Goal: Task Accomplishment & Management: Manage account settings

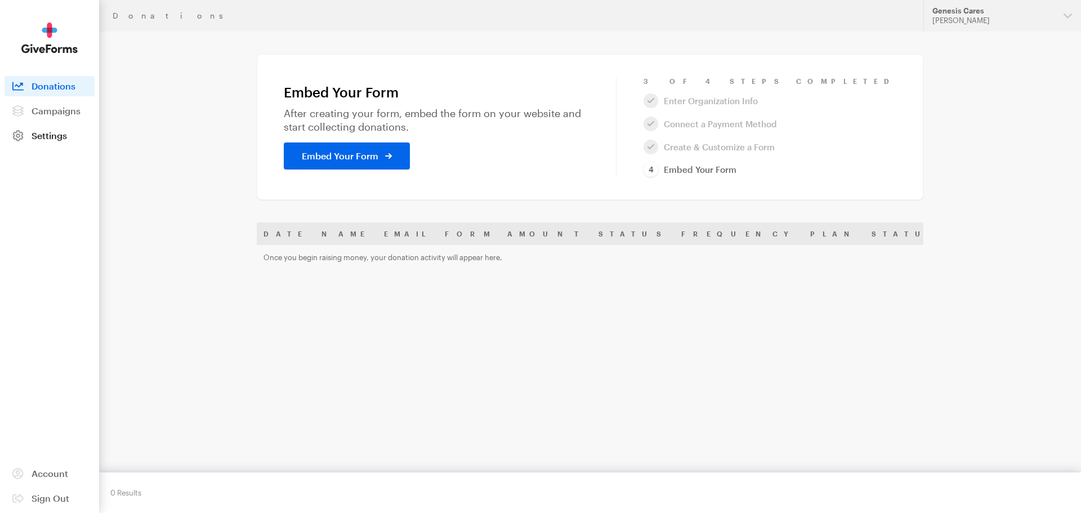
click at [51, 136] on span "Settings" at bounding box center [49, 135] width 35 height 11
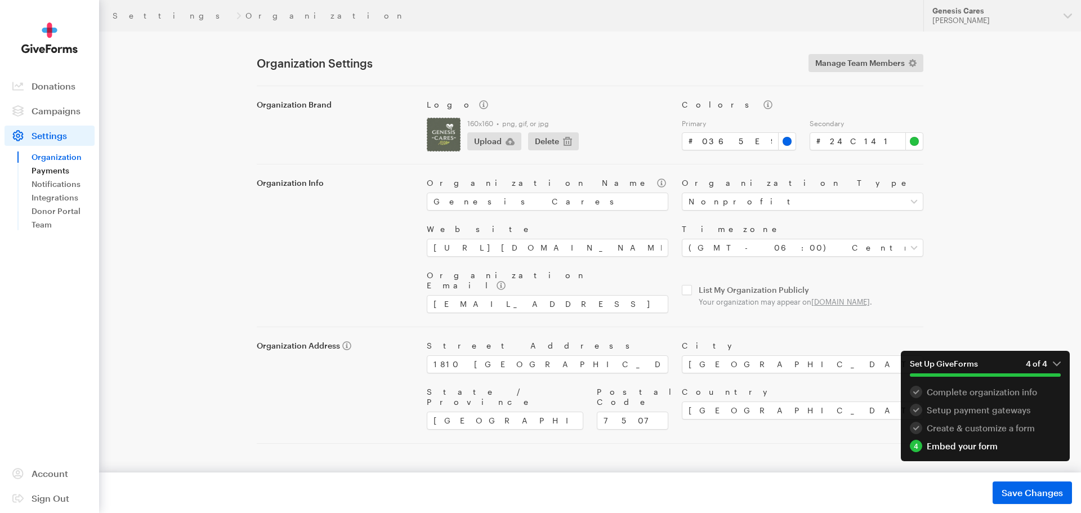
click at [44, 171] on link "Payments" at bounding box center [63, 171] width 63 height 14
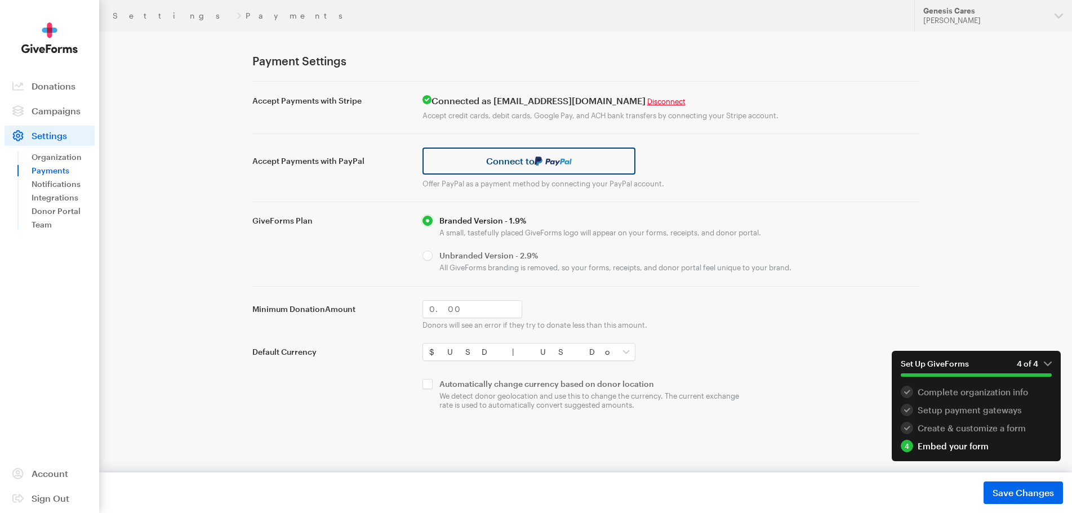
click at [538, 160] on img at bounding box center [552, 161] width 37 height 9
